Goal: Check status

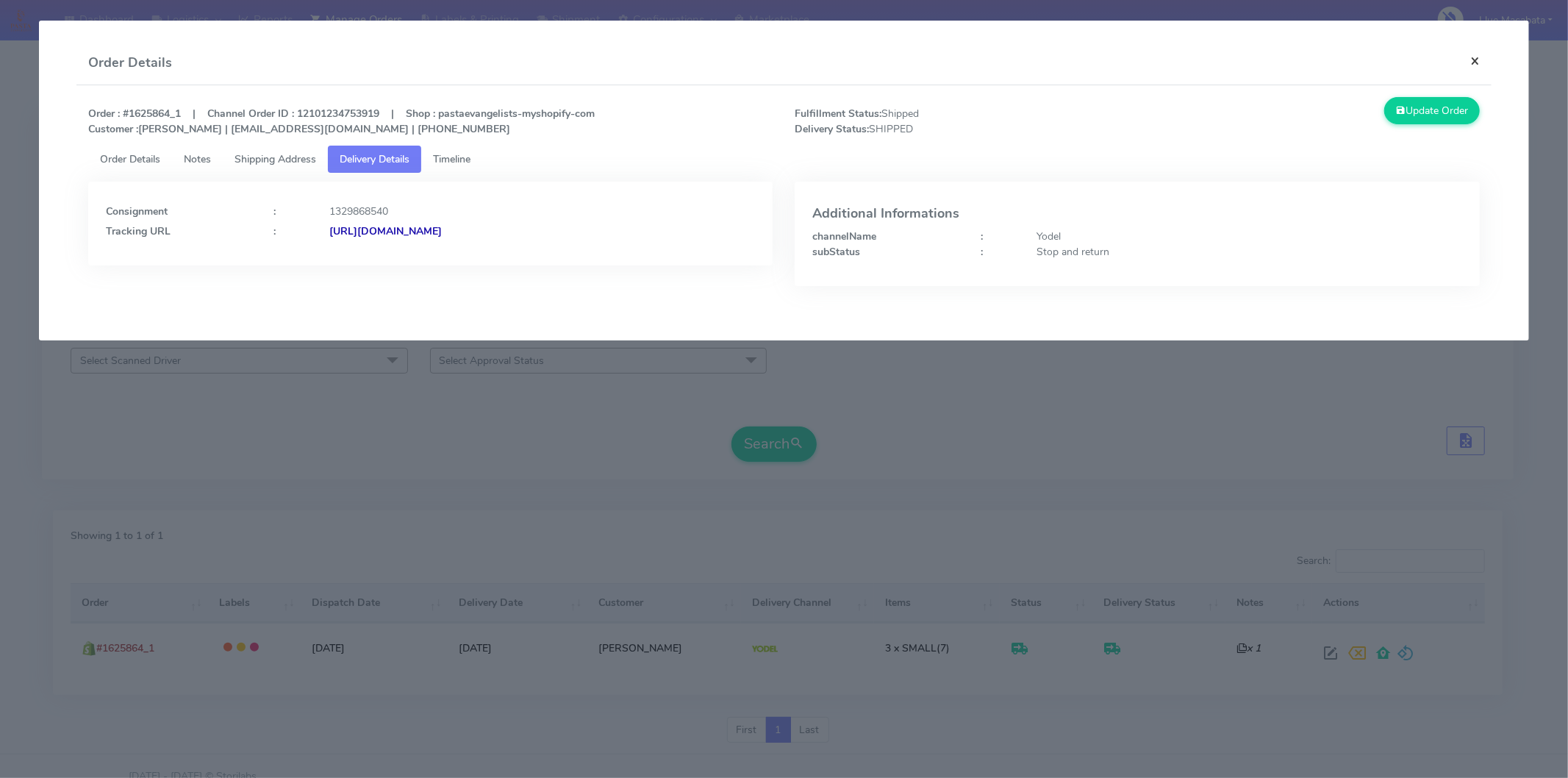
click at [1471, 64] on button "×" at bounding box center [1475, 60] width 33 height 39
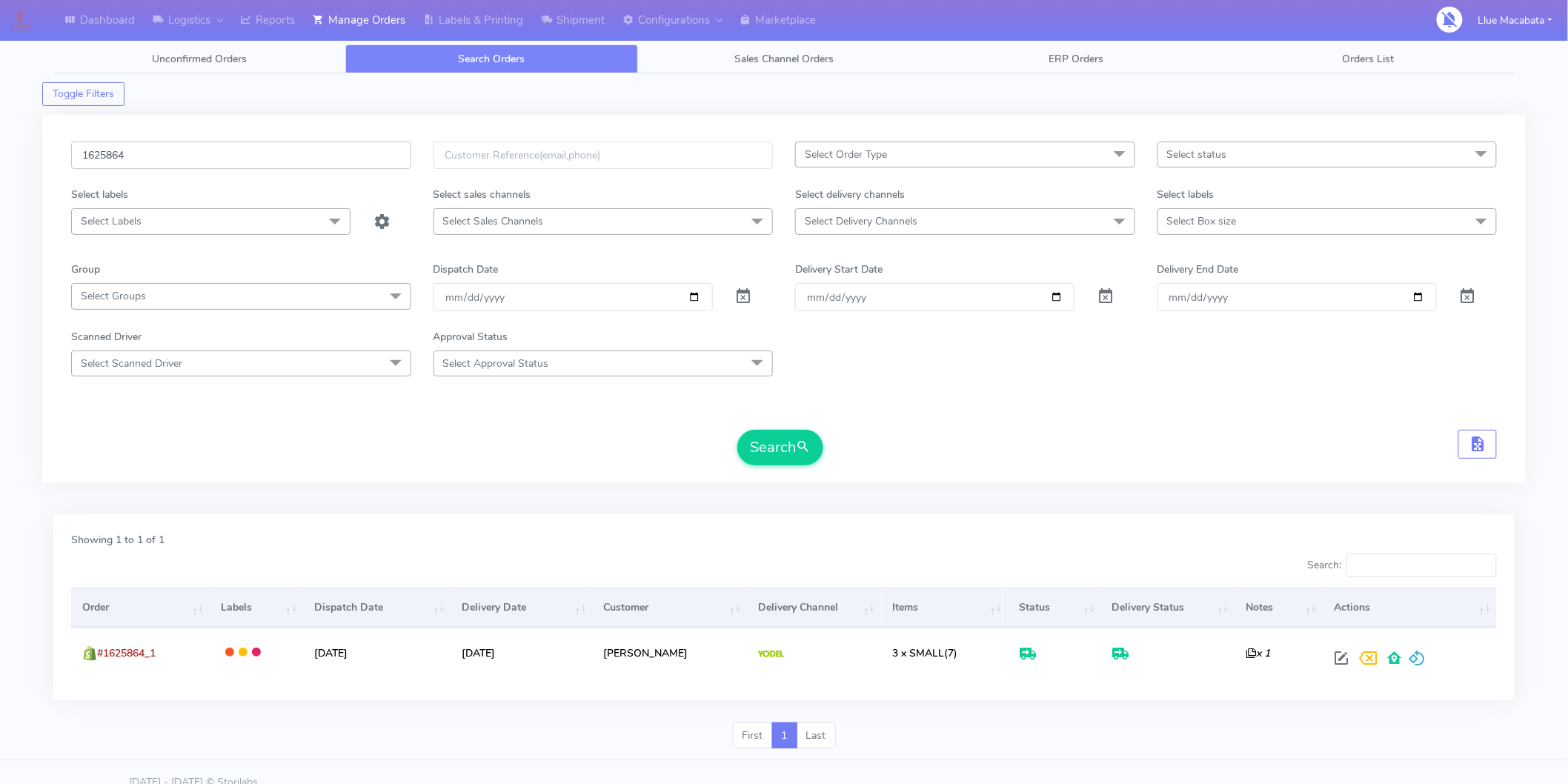
click at [142, 153] on input "1625864" at bounding box center [241, 155] width 341 height 28
paste input "402"
type input "1625402"
click at [804, 431] on button "Search" at bounding box center [781, 448] width 86 height 35
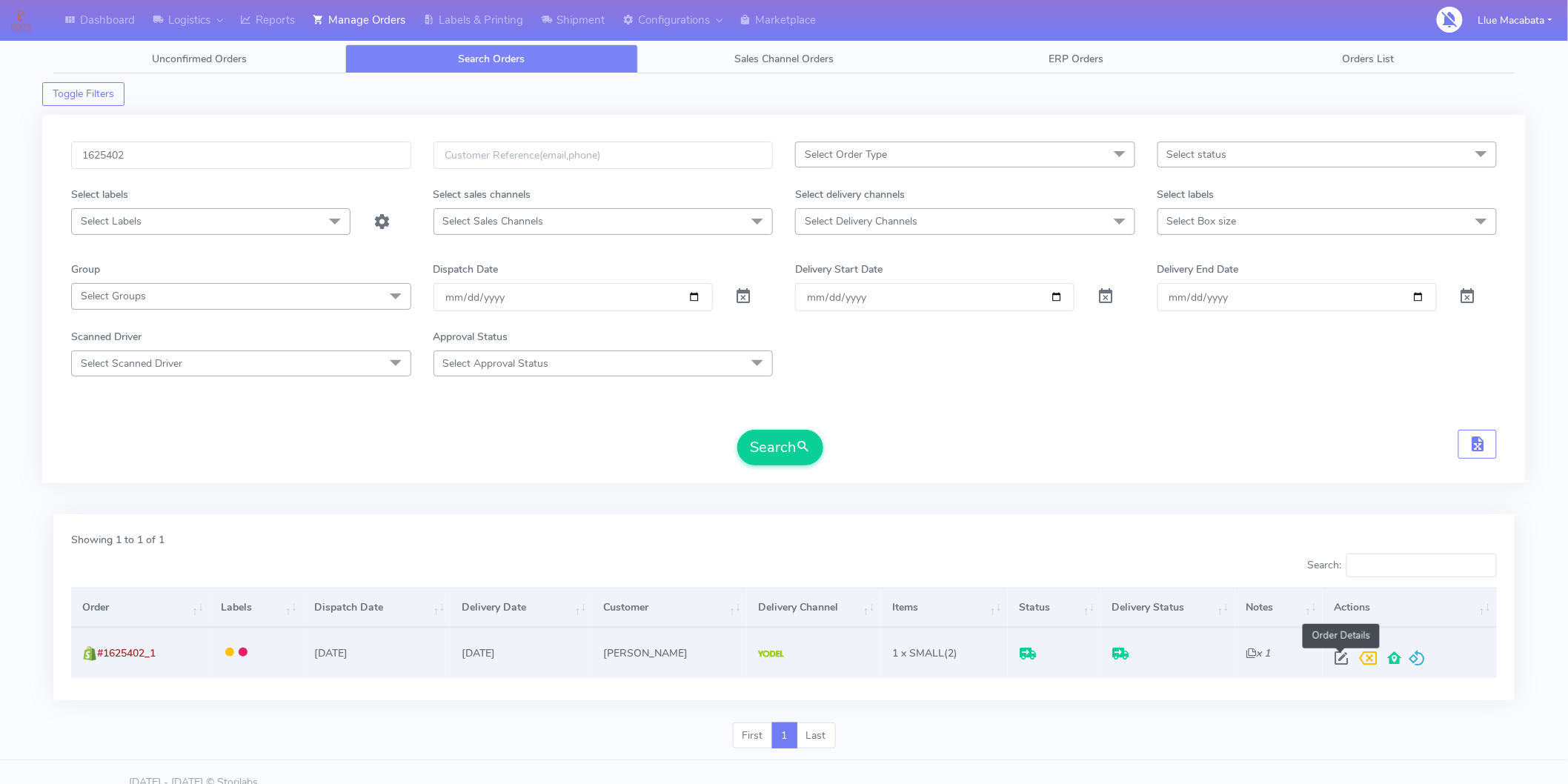
click at [1338, 663] on span at bounding box center [1342, 661] width 27 height 14
select select "5"
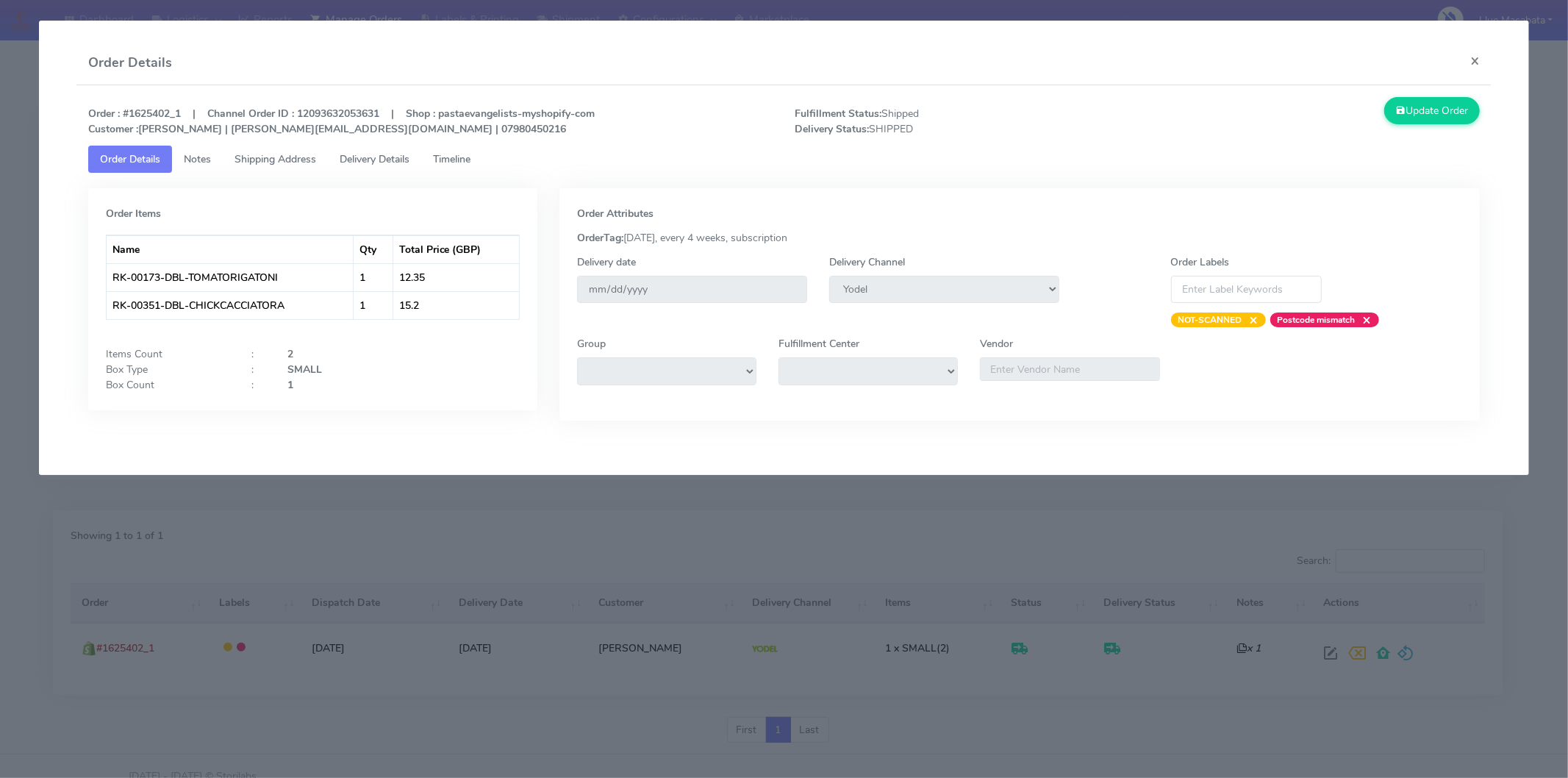
click at [453, 153] on span "Timeline" at bounding box center [452, 159] width 38 height 14
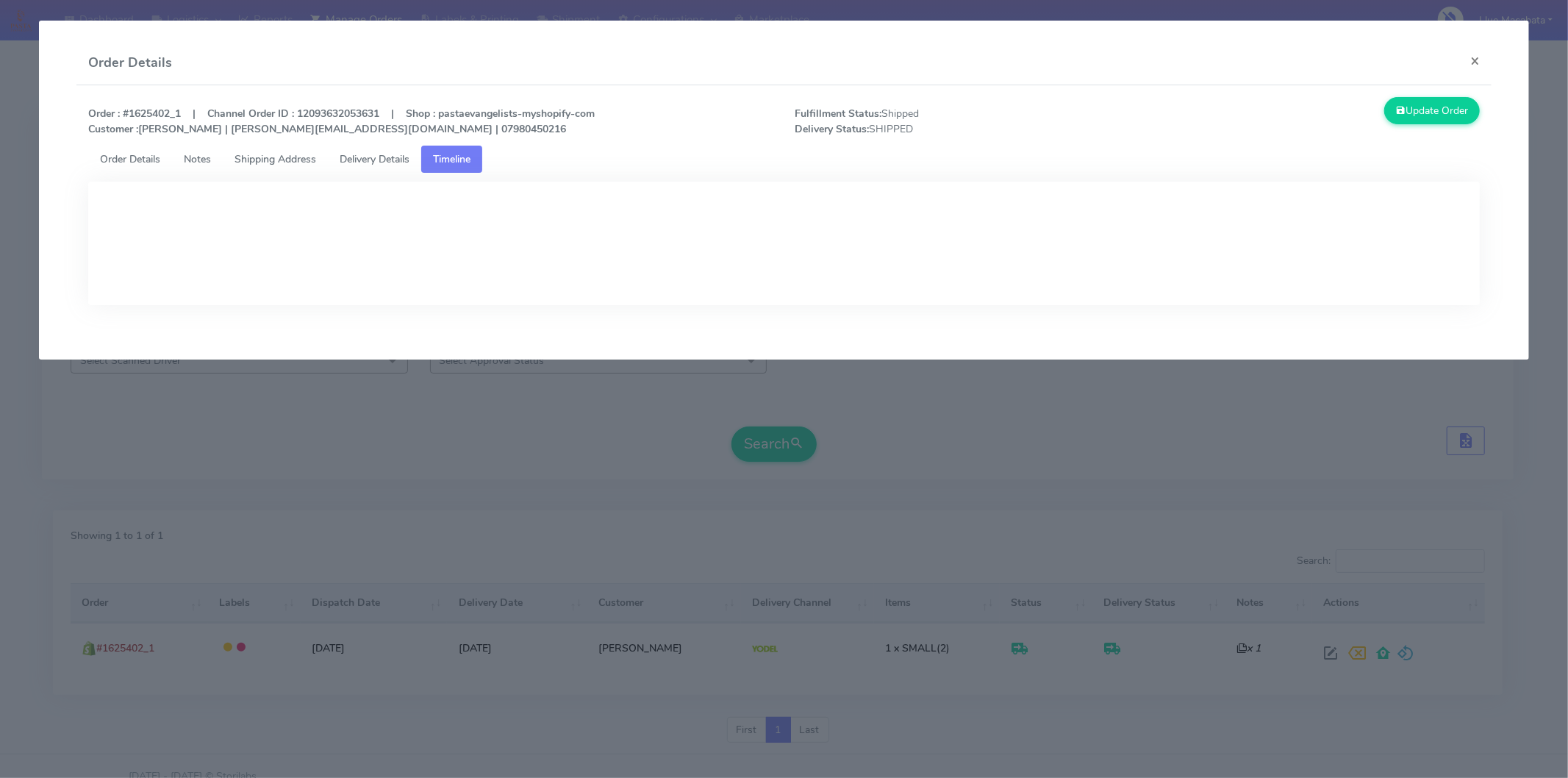
click at [392, 153] on span "Delivery Details" at bounding box center [375, 159] width 70 height 14
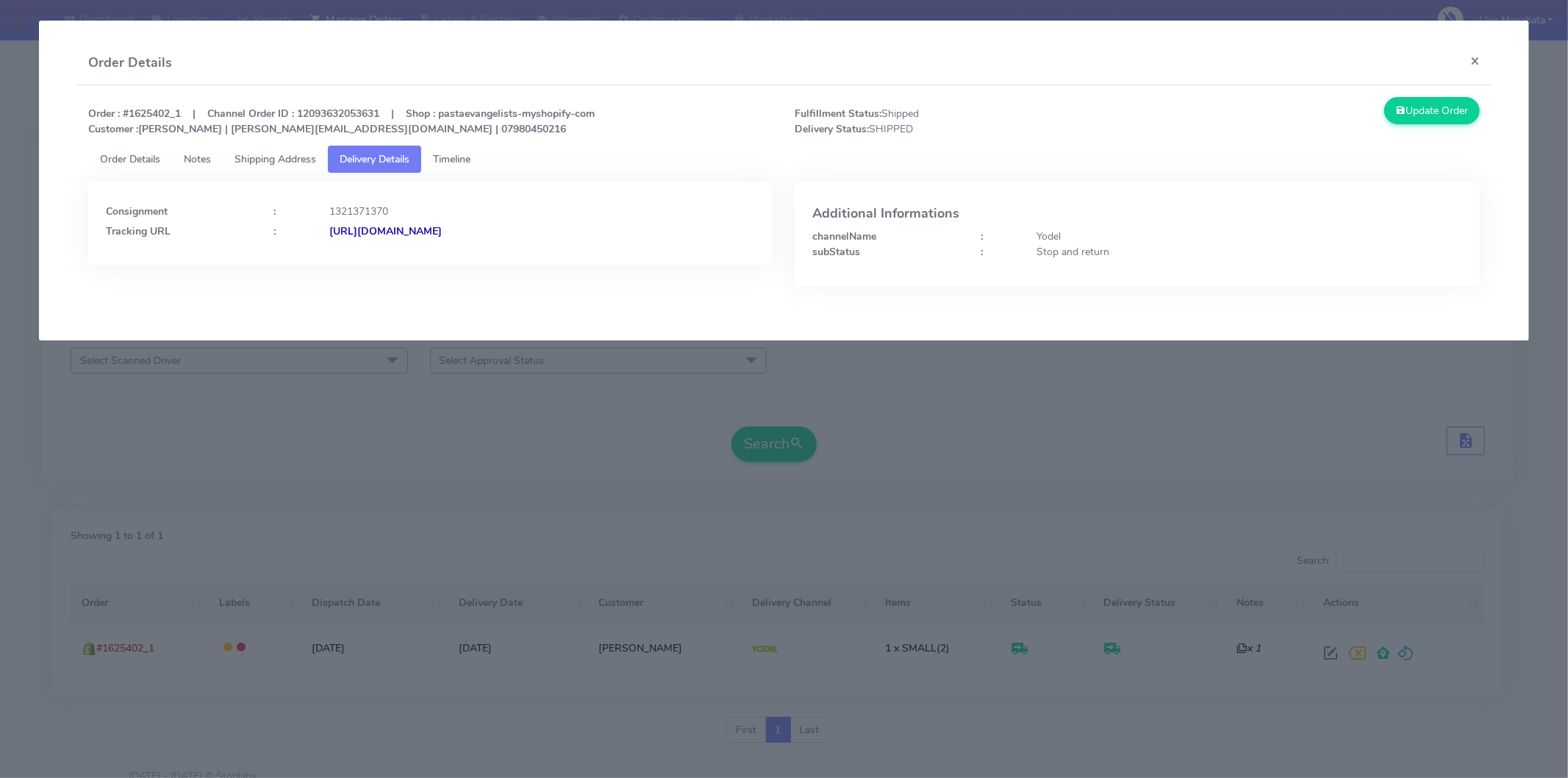
click at [442, 231] on strong "[URL][DOMAIN_NAME]" at bounding box center [386, 231] width 113 height 14
